Goal: Task Accomplishment & Management: Manage account settings

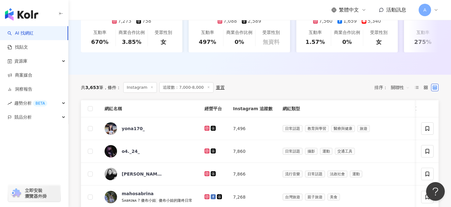
scroll to position [186, 0]
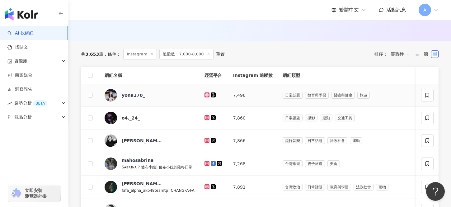
click at [205, 94] on icon at bounding box center [207, 94] width 5 height 5
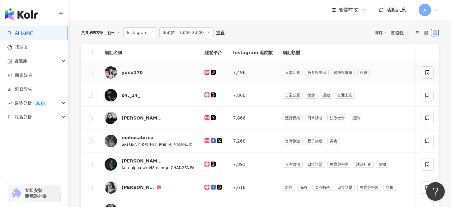
scroll to position [213, 0]
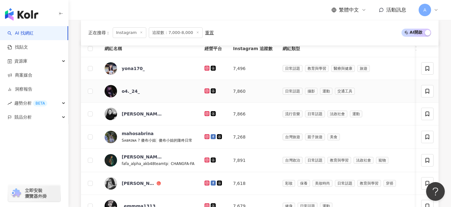
click at [205, 89] on icon at bounding box center [207, 91] width 4 height 4
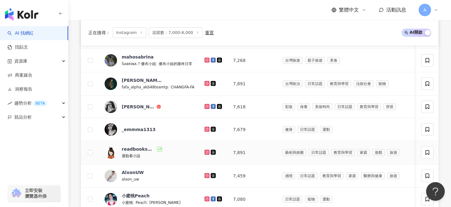
scroll to position [296, 0]
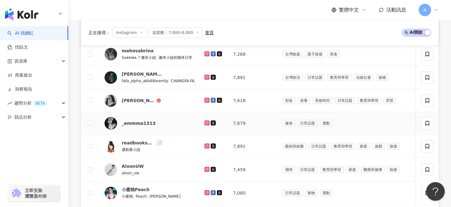
click at [206, 122] on icon at bounding box center [207, 122] width 2 height 2
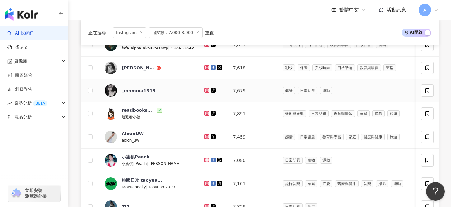
scroll to position [329, 0]
click at [206, 67] on icon at bounding box center [206, 67] width 1 height 1
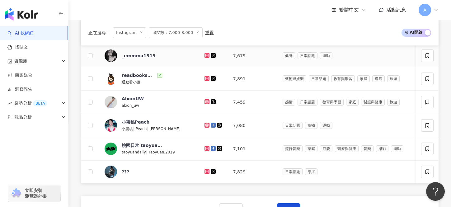
scroll to position [383, 0]
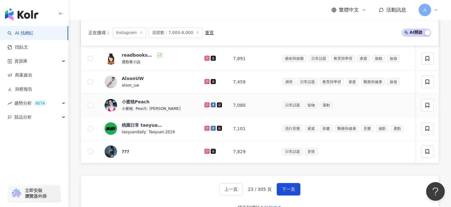
click at [205, 104] on g at bounding box center [207, 104] width 5 height 5
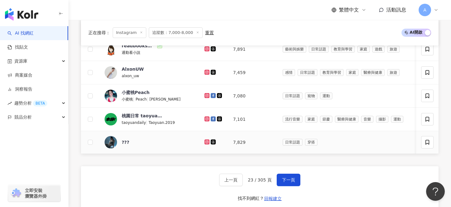
click at [205, 141] on icon at bounding box center [207, 142] width 4 height 4
click at [283, 182] on button "下一頁" at bounding box center [289, 180] width 24 height 12
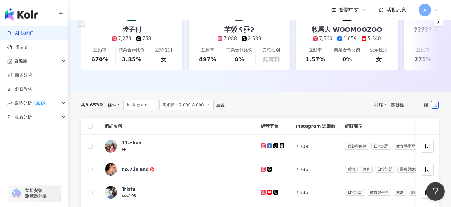
scroll to position [134, 0]
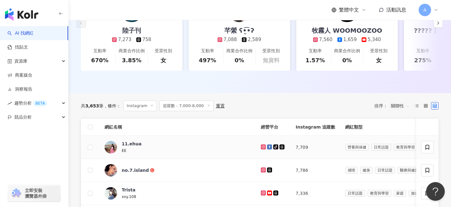
click at [261, 148] on icon at bounding box center [263, 146] width 5 height 5
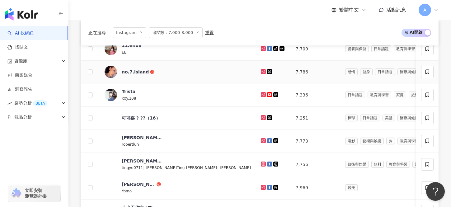
scroll to position [236, 0]
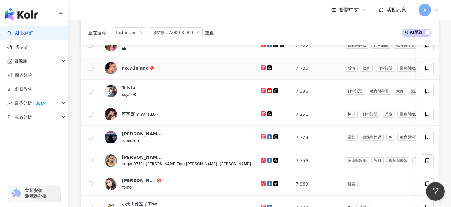
click at [262, 67] on icon at bounding box center [263, 67] width 2 height 2
click at [263, 91] on icon at bounding box center [263, 90] width 1 height 1
click at [262, 113] on icon at bounding box center [263, 113] width 2 height 2
click at [261, 136] on icon at bounding box center [263, 137] width 5 height 5
click at [262, 160] on icon at bounding box center [264, 161] width 4 height 4
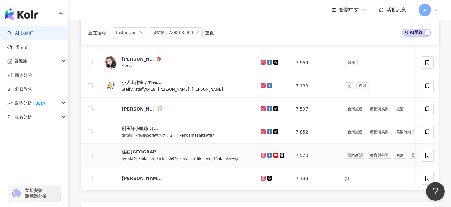
scroll to position [357, 0]
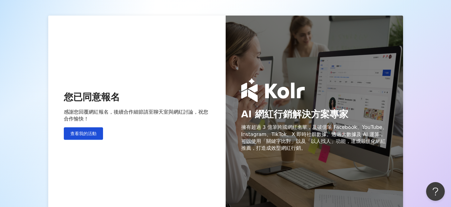
scroll to position [29, 0]
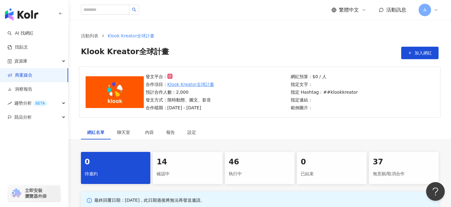
scroll to position [120, 0]
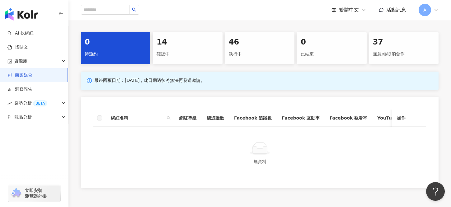
click at [204, 48] on div "14 確認中" at bounding box center [187, 48] width 69 height 32
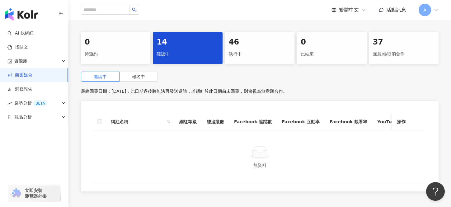
click at [279, 50] on div "執行中" at bounding box center [260, 54] width 62 height 11
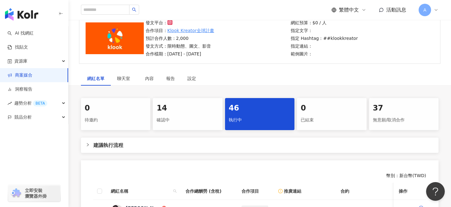
scroll to position [52, 0]
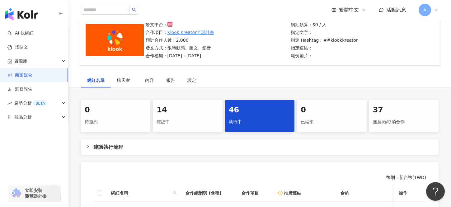
click at [194, 120] on div "確認中" at bounding box center [188, 122] width 62 height 11
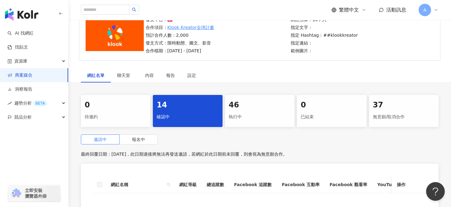
scroll to position [58, 0]
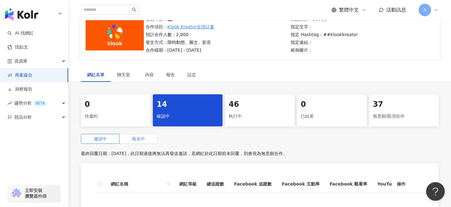
click at [154, 137] on label "報名中" at bounding box center [139, 139] width 38 height 10
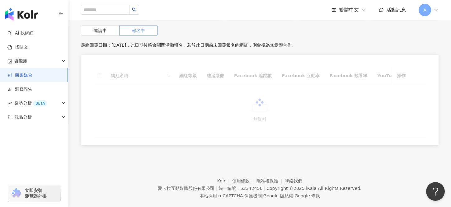
scroll to position [166, 0]
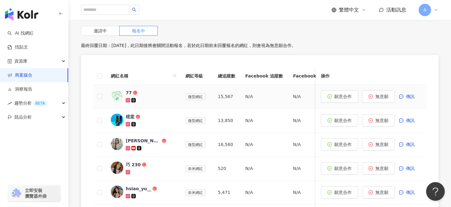
click at [127, 99] on icon at bounding box center [128, 100] width 2 height 2
click at [336, 98] on span "願意合作" at bounding box center [342, 96] width 17 height 5
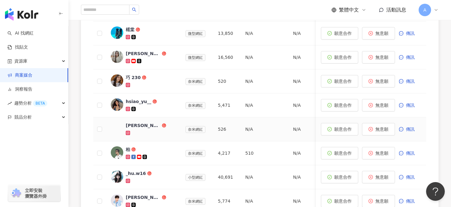
scroll to position [225, 0]
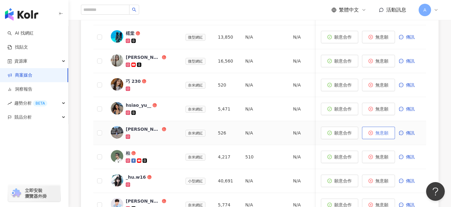
click at [375, 135] on button "無意願" at bounding box center [378, 133] width 33 height 12
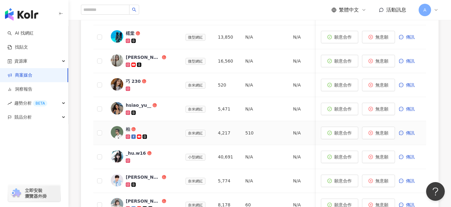
scroll to position [220, 0]
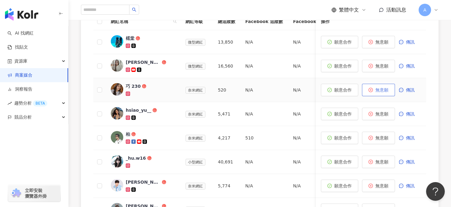
click at [372, 92] on button "無意願" at bounding box center [378, 90] width 33 height 12
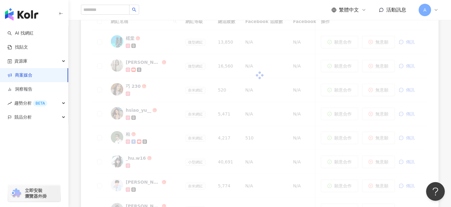
scroll to position [203, 0]
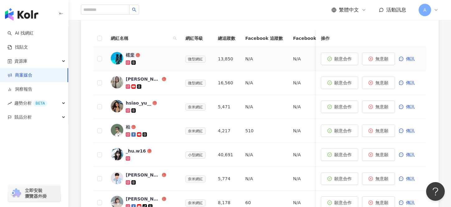
click at [126, 63] on icon at bounding box center [127, 62] width 3 height 3
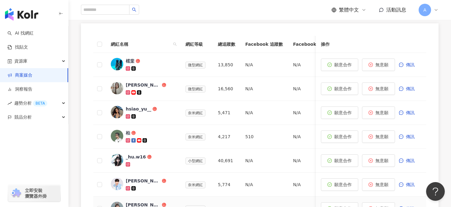
scroll to position [119, 0]
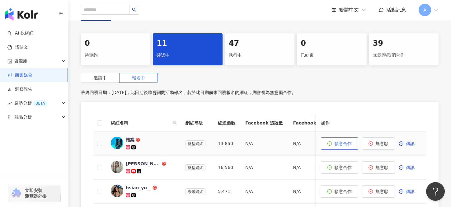
click at [337, 147] on button "願意合作" at bounding box center [339, 143] width 37 height 12
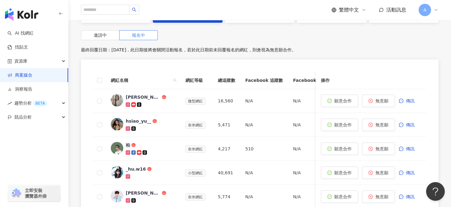
scroll to position [163, 0]
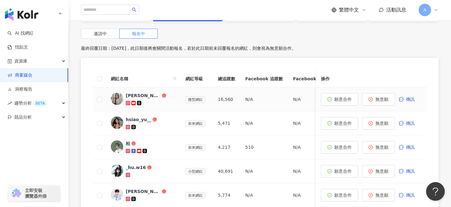
click at [127, 104] on icon at bounding box center [128, 103] width 2 height 2
click at [343, 99] on span "願意合作" at bounding box center [342, 99] width 17 height 5
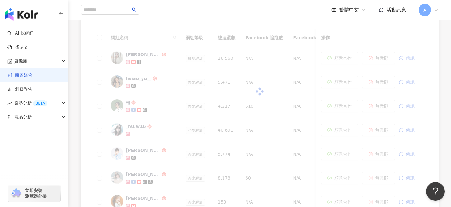
scroll to position [198, 0]
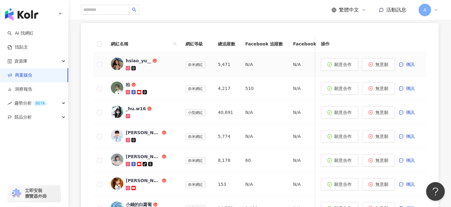
click at [127, 69] on icon at bounding box center [128, 68] width 2 height 2
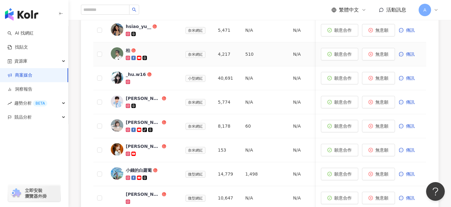
scroll to position [233, 0]
click at [129, 56] on icon at bounding box center [128, 57] width 4 height 4
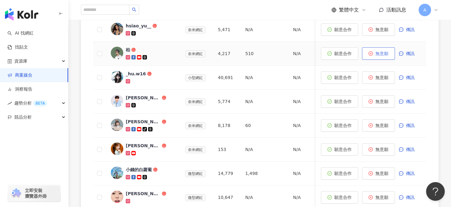
click at [383, 52] on span "無意願" at bounding box center [382, 53] width 13 height 5
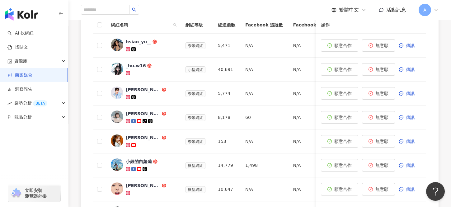
scroll to position [220, 0]
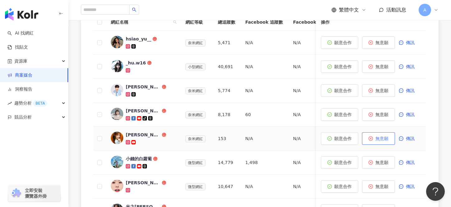
click at [384, 137] on span "無意願" at bounding box center [382, 138] width 13 height 5
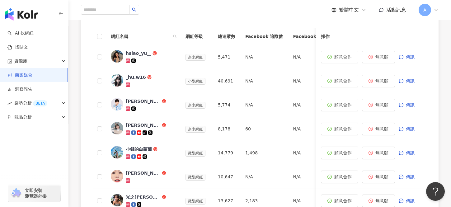
scroll to position [199, 0]
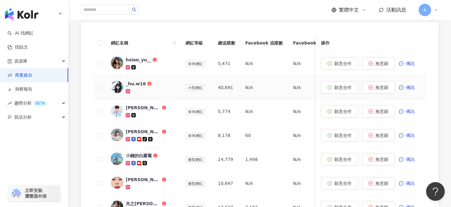
click at [129, 90] on icon at bounding box center [128, 91] width 4 height 4
click at [337, 85] on span "願意合作" at bounding box center [342, 87] width 17 height 5
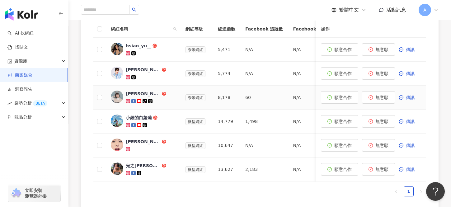
scroll to position [215, 0]
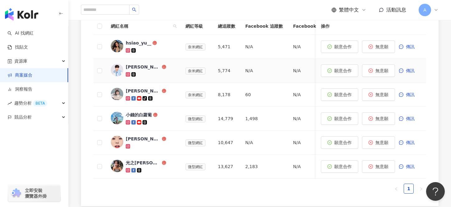
click at [127, 73] on icon at bounding box center [128, 74] width 4 height 4
click at [378, 71] on span "無意願" at bounding box center [382, 70] width 13 height 5
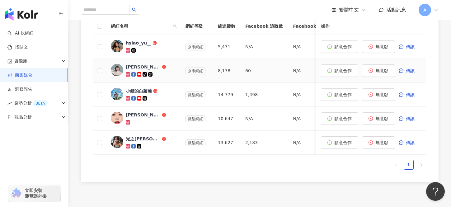
click at [127, 73] on icon at bounding box center [127, 74] width 3 height 3
click at [127, 99] on icon at bounding box center [128, 98] width 2 height 2
click at [127, 120] on link at bounding box center [129, 122] width 6 height 5
click at [129, 120] on icon at bounding box center [128, 122] width 4 height 4
click at [334, 121] on button "願意合作" at bounding box center [339, 118] width 37 height 12
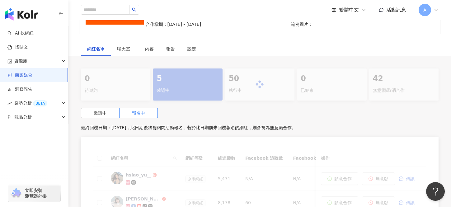
scroll to position [225, 0]
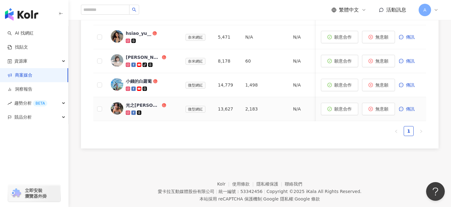
click at [126, 114] on icon at bounding box center [128, 113] width 4 height 4
